Goal: Task Accomplishment & Management: Use online tool/utility

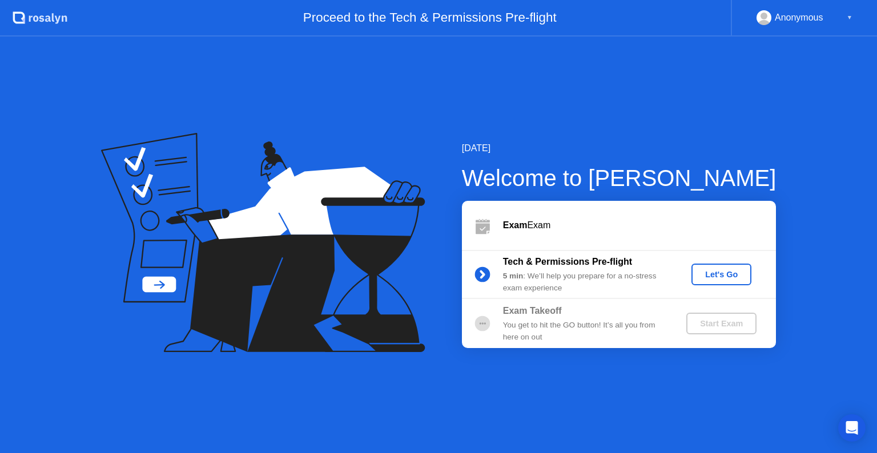
click at [711, 270] on div "Let's Go" at bounding box center [721, 274] width 51 height 9
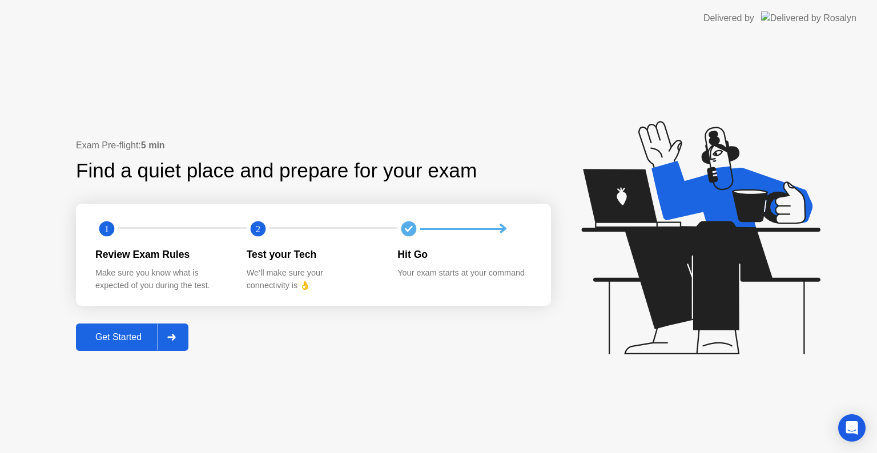
click at [126, 342] on div "Get Started" at bounding box center [118, 337] width 78 height 10
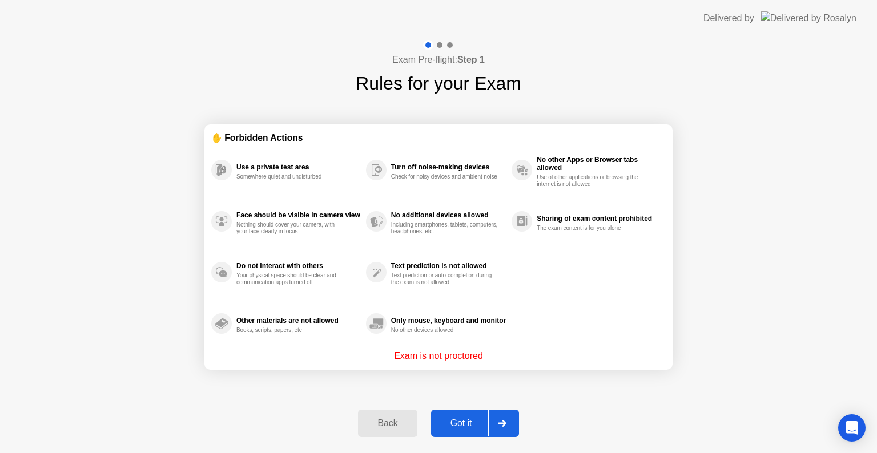
click at [467, 415] on button "Got it" at bounding box center [475, 423] width 88 height 27
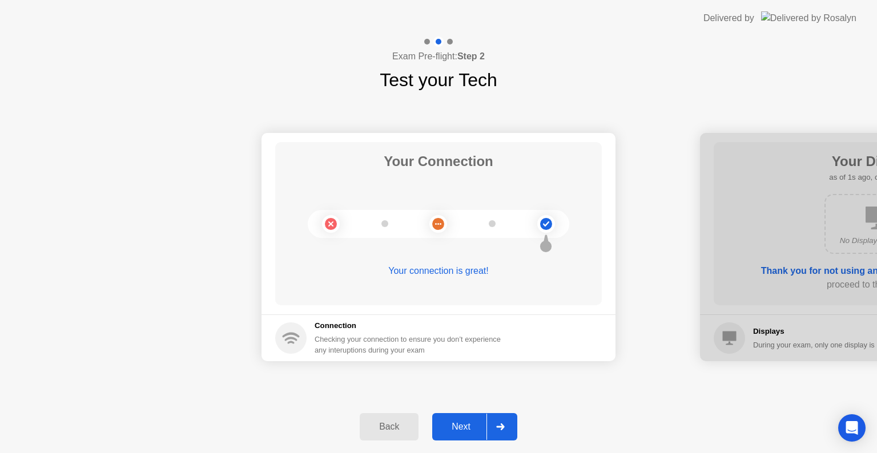
click at [467, 415] on button "Next" at bounding box center [474, 426] width 85 height 27
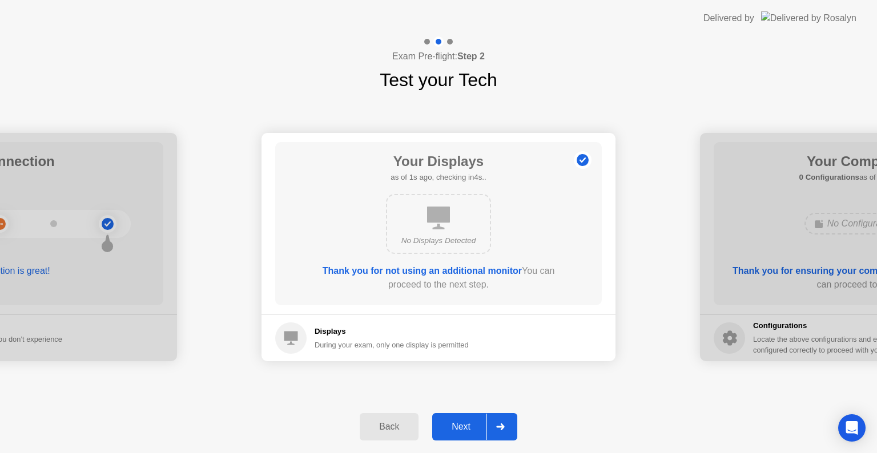
click at [467, 415] on button "Next" at bounding box center [474, 426] width 85 height 27
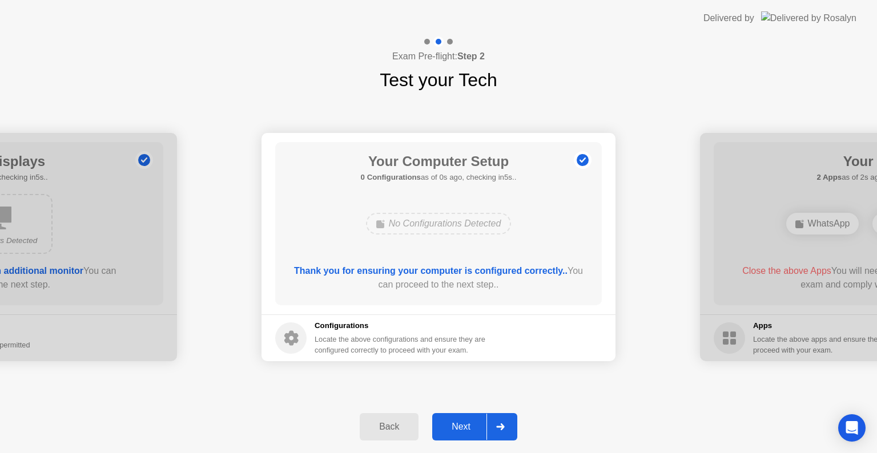
click at [467, 415] on button "Next" at bounding box center [474, 426] width 85 height 27
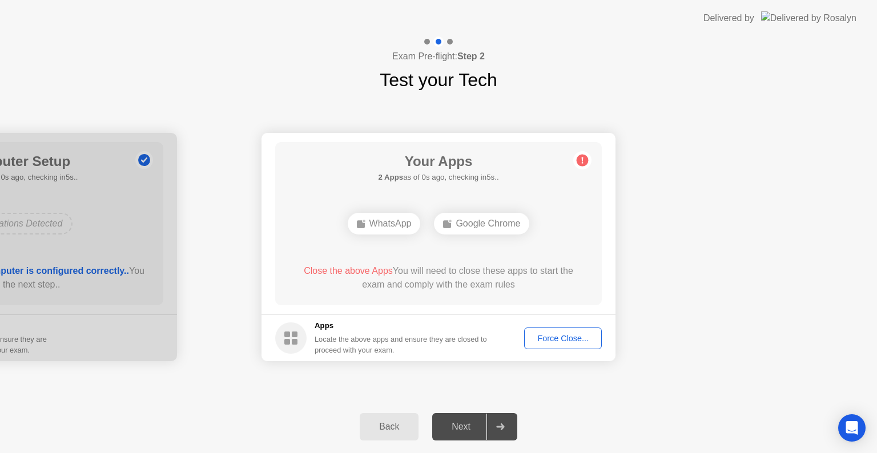
click at [548, 338] on div "Force Close..." at bounding box center [563, 338] width 70 height 9
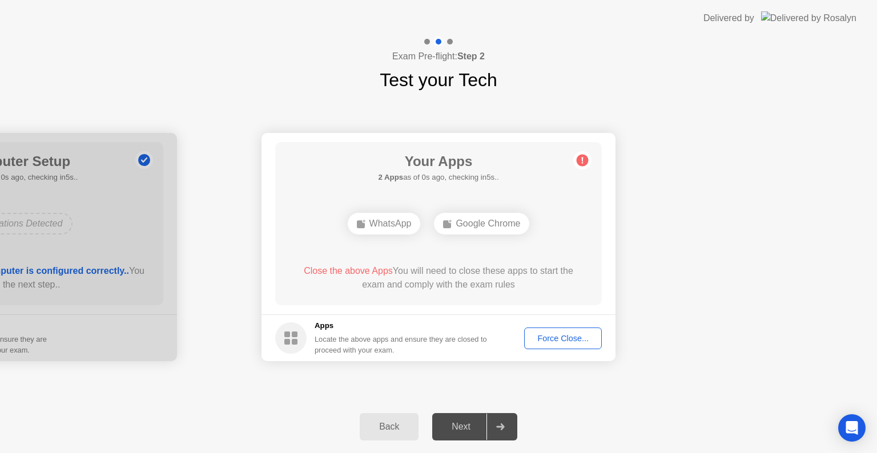
click at [543, 342] on div "Force Close..." at bounding box center [563, 338] width 70 height 9
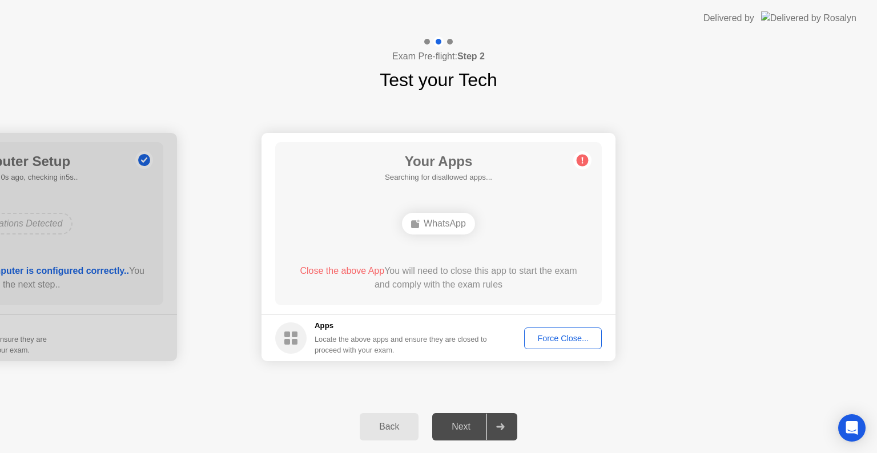
click at [553, 335] on div "Force Close..." at bounding box center [563, 338] width 70 height 9
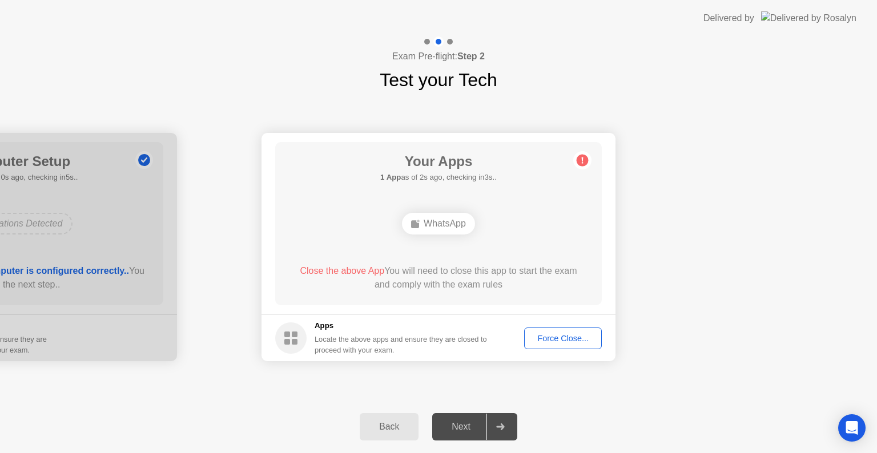
click at [555, 334] on div "Force Close..." at bounding box center [563, 338] width 70 height 9
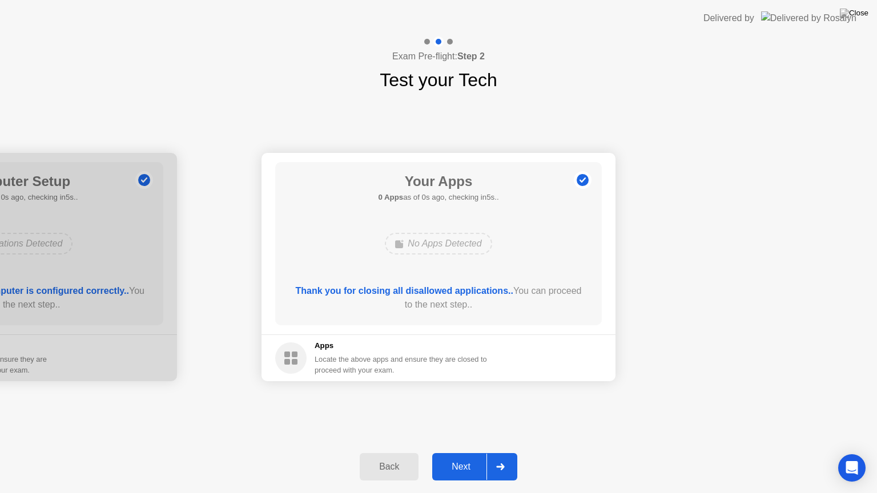
click at [660, 62] on div "Exam Pre-flight: Step 2 Test your Tech" at bounding box center [438, 65] width 877 height 57
click at [457, 453] on div "Next" at bounding box center [460, 467] width 51 height 10
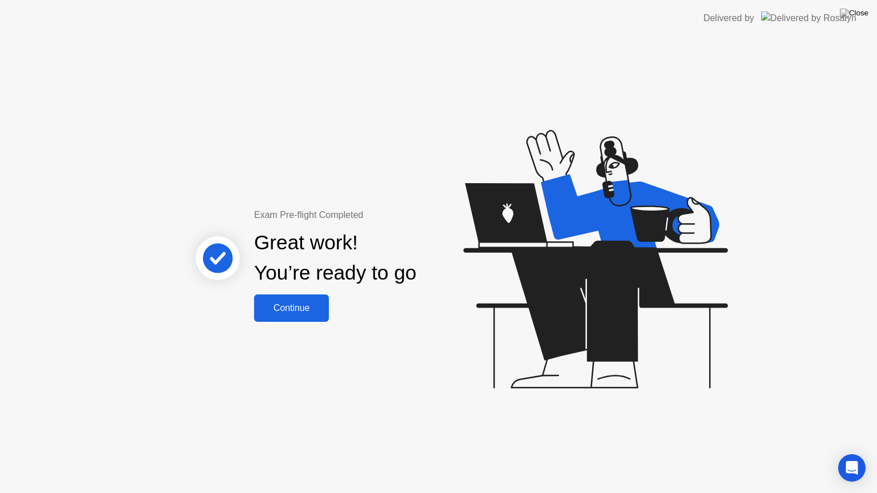
click at [292, 305] on div "Continue" at bounding box center [291, 308] width 68 height 10
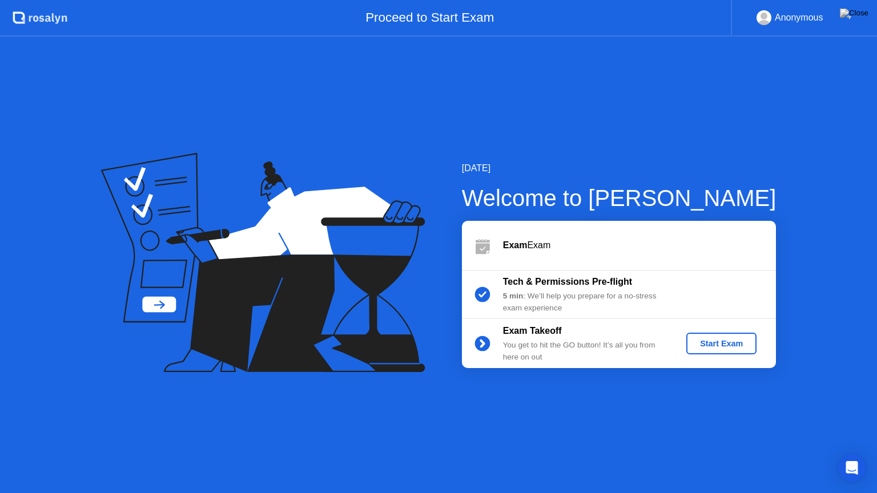
click at [730, 342] on div "Start Exam" at bounding box center [721, 343] width 61 height 9
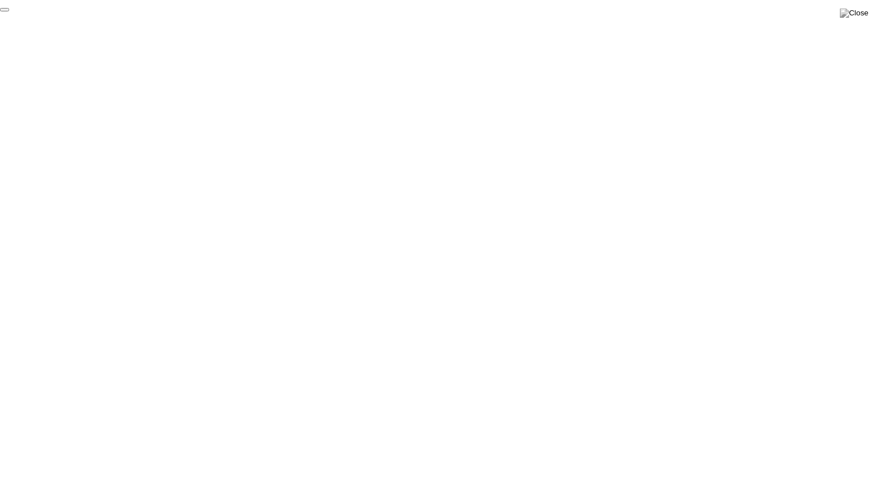
click div "End Proctoring Session"
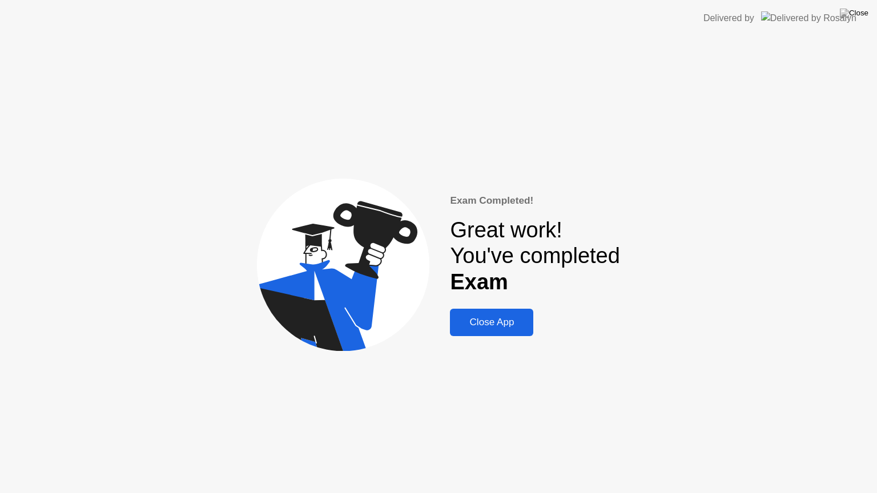
click at [475, 317] on div "Close App" at bounding box center [491, 322] width 76 height 11
